Goal: Information Seeking & Learning: Learn about a topic

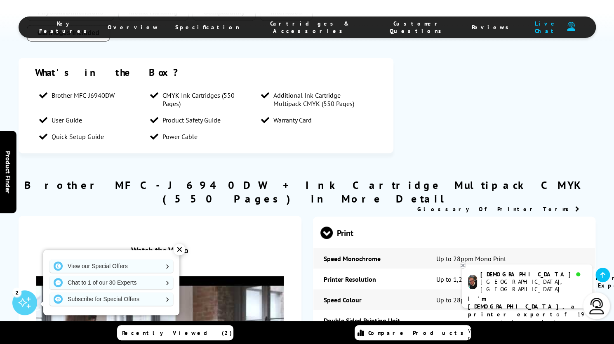
scroll to position [438, 0]
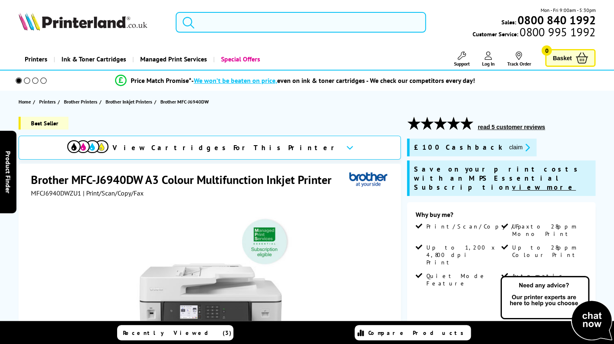
click at [249, 28] on input "search" at bounding box center [301, 22] width 250 height 21
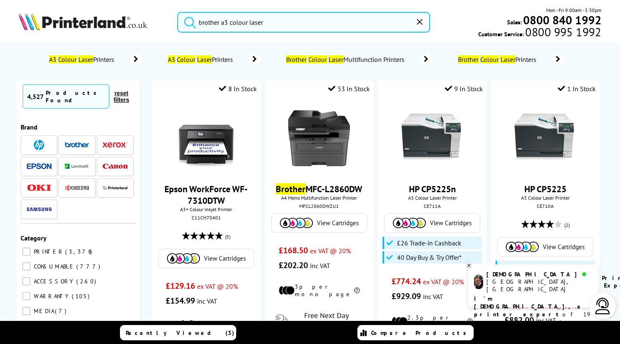
type input "brother a3 colour laser"
click at [178, 12] on button "submit" at bounding box center [188, 21] width 21 height 18
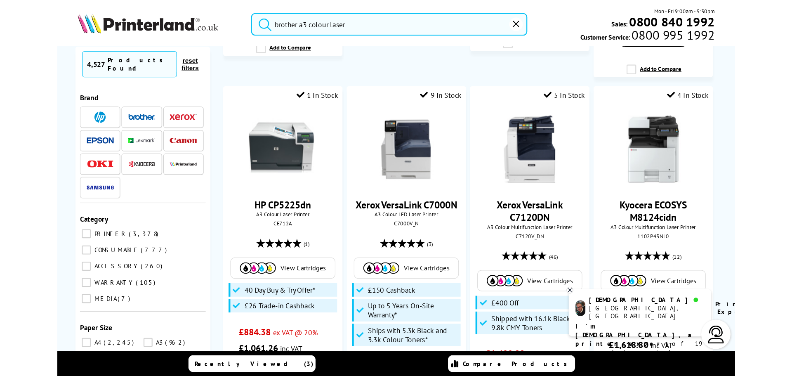
scroll to position [417, 0]
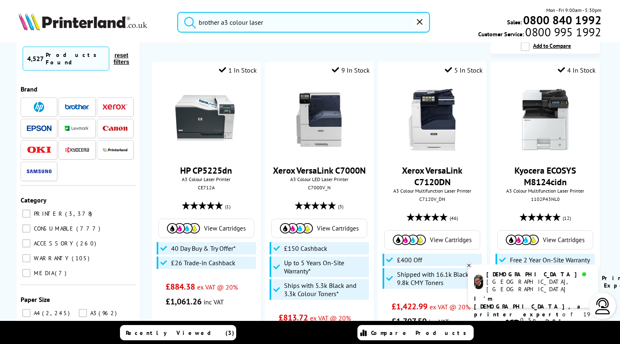
click at [463, 21] on div "Mon - Fri 9:00am - 5:30pm Sales: 0800 840 1992 Customer Service: 0800 995 1992" at bounding box center [516, 22] width 172 height 32
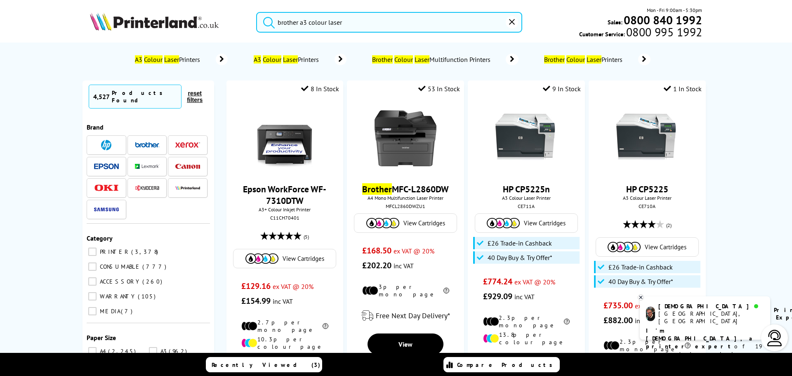
click at [304, 22] on input "brother a3 colour laser" at bounding box center [389, 22] width 266 height 21
click at [346, 22] on input "brother a3 colour laser" at bounding box center [389, 22] width 266 height 21
click at [614, 47] on ol "A3 Colour Laser Printers A3 Colour Laser Printers Brother Colour Laser Multifun…" at bounding box center [396, 60] width 605 height 26
